Goal: Information Seeking & Learning: Learn about a topic

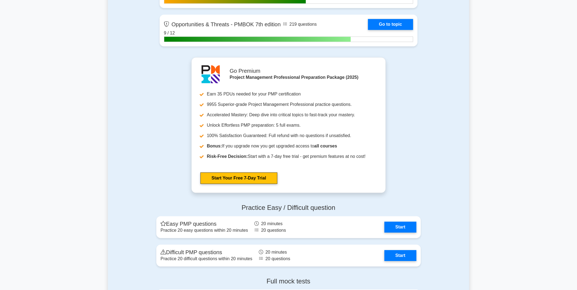
scroll to position [1946, 0]
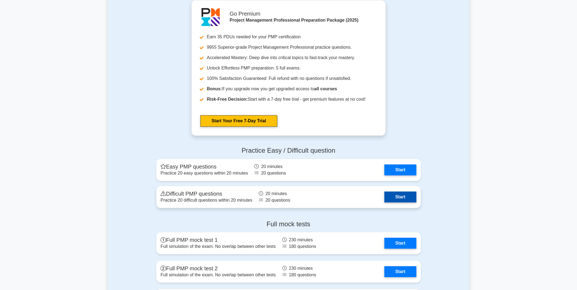
click at [409, 194] on link "Start" at bounding box center [400, 197] width 32 height 11
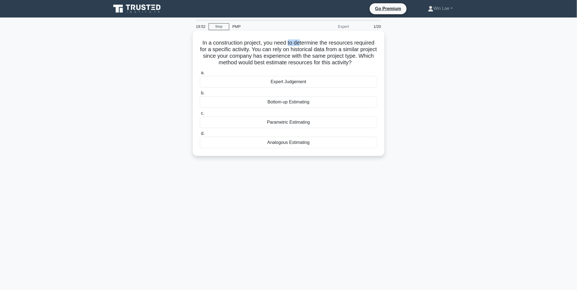
drag, startPoint x: 288, startPoint y: 44, endPoint x: 301, endPoint y: 44, distance: 12.9
click at [301, 44] on h5 "In a construction project, you need to determine the resources required for a s…" at bounding box center [288, 52] width 178 height 27
click at [249, 52] on h5 "In a construction project, you need to determine the resources required for a s…" at bounding box center [288, 52] width 178 height 27
click at [293, 142] on div "Analogous Estimating" at bounding box center [288, 142] width 177 height 11
click at [200, 135] on input "d. Analogous Estimating" at bounding box center [200, 134] width 0 height 4
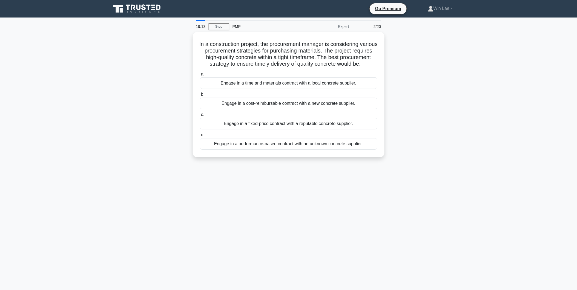
click at [215, 215] on div "19:13 Stop PMP Expert 2/20 In a construction project, the procurement manager i…" at bounding box center [288, 157] width 361 height 274
click at [254, 128] on div "Engage in a fixed-price contract with a reputable concrete supplier." at bounding box center [288, 122] width 177 height 11
click at [200, 115] on input "c. Engage in a fixed-price contract with a reputable concrete supplier." at bounding box center [200, 114] width 0 height 4
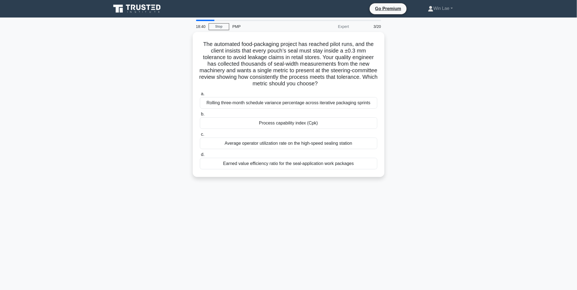
click at [150, 185] on div "18:40 Stop PMP Expert 3/20 The automated food-packaging project has reached pil…" at bounding box center [288, 157] width 361 height 274
drag, startPoint x: 212, startPoint y: 50, endPoint x: 231, endPoint y: 50, distance: 19.4
click at [231, 50] on h5 "The automated food-packaging project has reached pilot runs, and the client ins…" at bounding box center [288, 62] width 178 height 47
drag, startPoint x: 231, startPoint y: 50, endPoint x: 270, endPoint y: 56, distance: 38.9
click at [270, 56] on h5 "The automated food-packaging project has reached pilot runs, and the client ins…" at bounding box center [288, 62] width 178 height 47
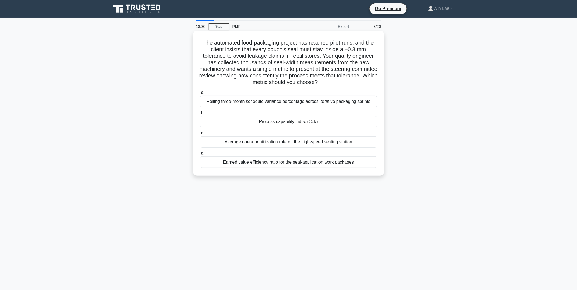
click at [288, 51] on h5 "The automated food-packaging project has reached pilot runs, and the client ins…" at bounding box center [288, 62] width 178 height 47
click at [307, 124] on div "Process capability index (Cpk)" at bounding box center [288, 121] width 177 height 11
click at [200, 115] on input "b. Process capability index (Cpk)" at bounding box center [200, 113] width 0 height 4
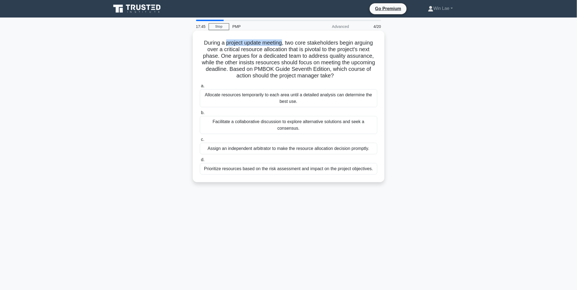
drag, startPoint x: 224, startPoint y: 42, endPoint x: 281, endPoint y: 42, distance: 57.5
click at [281, 42] on h5 "During a project update meeting, two core stakeholders begin arguing over a cri…" at bounding box center [288, 59] width 178 height 40
drag, startPoint x: 281, startPoint y: 42, endPoint x: 305, endPoint y: 64, distance: 32.4
click at [305, 64] on h5 "During a project update meeting, two core stakeholders begin arguing over a cri…" at bounding box center [288, 59] width 178 height 40
drag, startPoint x: 221, startPoint y: 51, endPoint x: 285, endPoint y: 51, distance: 64.9
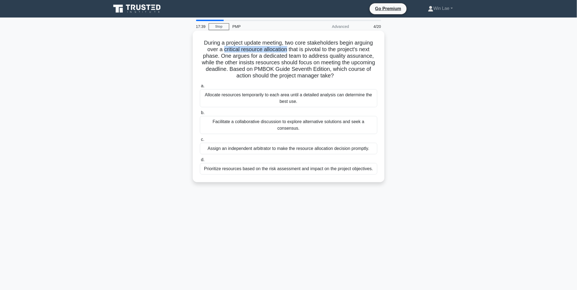
click at [285, 51] on h5 "During a project update meeting, two core stakeholders begin arguing over a cri…" at bounding box center [288, 59] width 178 height 40
click at [262, 56] on h5 "During a project update meeting, two core stakeholders begin arguing over a cri…" at bounding box center [288, 59] width 178 height 40
drag, startPoint x: 261, startPoint y: 56, endPoint x: 299, endPoint y: 56, distance: 37.8
click at [299, 56] on h5 "During a project update meeting, two core stakeholders begin arguing over a cri…" at bounding box center [288, 59] width 178 height 40
click at [231, 63] on h5 "During a project update meeting, two core stakeholders begin arguing over a cri…" at bounding box center [288, 59] width 178 height 40
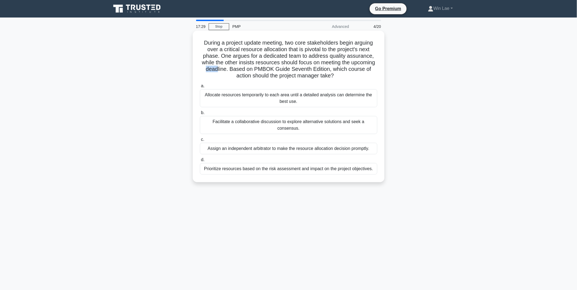
drag, startPoint x: 206, startPoint y: 70, endPoint x: 218, endPoint y: 70, distance: 12.0
click at [218, 70] on h5 "During a project update meeting, two core stakeholders begin arguing over a cri…" at bounding box center [288, 59] width 178 height 40
click at [307, 61] on h5 "During a project update meeting, two core stakeholders begin arguing over a cri…" at bounding box center [288, 59] width 178 height 40
click at [327, 97] on div "Allocate resources temporarily to each area until a detailed analysis can deter…" at bounding box center [288, 98] width 177 height 18
click at [200, 88] on input "a. Allocate resources temporarily to each area until a detailed analysis can de…" at bounding box center [200, 86] width 0 height 4
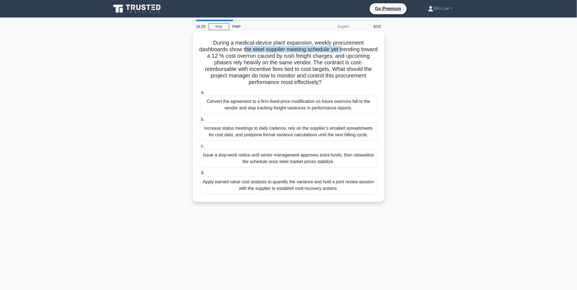
drag, startPoint x: 253, startPoint y: 51, endPoint x: 352, endPoint y: 50, distance: 99.1
click at [352, 50] on h5 "During a medical-device plant expansion, weekly procurement dashboards show the…" at bounding box center [288, 62] width 178 height 47
click at [237, 58] on h5 "During a medical-device plant expansion, weekly procurement dashboards show the…" at bounding box center [288, 62] width 178 height 47
drag, startPoint x: 297, startPoint y: 56, endPoint x: 348, endPoint y: 56, distance: 51.5
click at [348, 56] on h5 "During a medical-device plant expansion, weekly procurement dashboards show the…" at bounding box center [288, 62] width 178 height 47
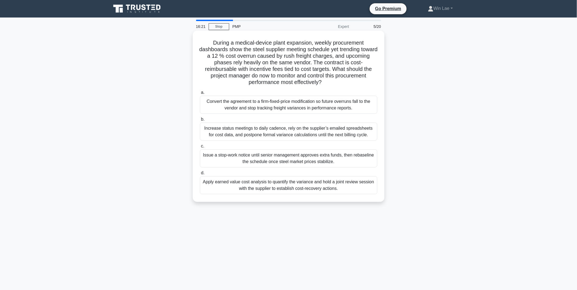
click at [212, 64] on h5 "During a medical-device plant expansion, weekly procurement dashboards show the…" at bounding box center [288, 62] width 178 height 47
drag, startPoint x: 253, startPoint y: 63, endPoint x: 317, endPoint y: 62, distance: 63.8
click at [317, 62] on h5 "During a medical-device plant expansion, weekly procurement dashboards show the…" at bounding box center [288, 62] width 178 height 47
click at [201, 70] on h5 "During a medical-device plant expansion, weekly procurement dashboards show the…" at bounding box center [288, 62] width 178 height 47
drag, startPoint x: 203, startPoint y: 70, endPoint x: 282, endPoint y: 70, distance: 79.1
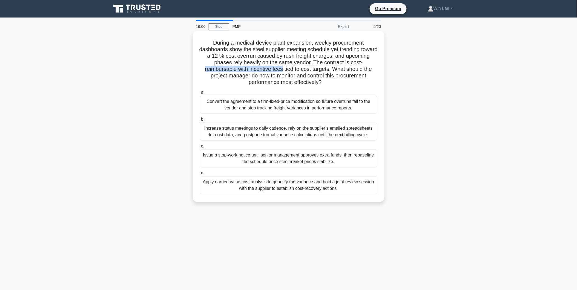
click at [282, 70] on h5 "During a medical-device plant expansion, weekly procurement dashboards show the…" at bounding box center [288, 62] width 178 height 47
click at [151, 78] on div "During a medical-device plant expansion, weekly procurement dashboards show the…" at bounding box center [288, 121] width 361 height 178
click at [308, 188] on div "Apply earned value cost analysis to quantify the variance and hold a joint revi…" at bounding box center [288, 185] width 177 height 18
click at [200, 175] on input "d. Apply earned value cost analysis to quantify the variance and hold a joint r…" at bounding box center [200, 173] width 0 height 4
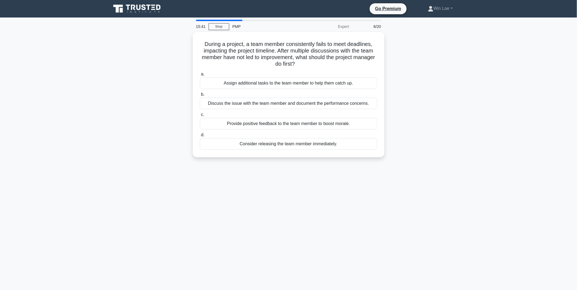
click at [116, 129] on div "During a project, a team member consistently fails to meet deadlines, impacting…" at bounding box center [288, 98] width 361 height 132
click at [224, 42] on h5 "During a project, a team member consistently fails to meet deadlines, impacting…" at bounding box center [288, 52] width 178 height 27
click at [320, 102] on div "Discuss the issue with the team member and document the performance concerns." at bounding box center [288, 101] width 177 height 11
click at [200, 95] on input "b. Discuss the issue with the team member and document the performance concerns." at bounding box center [200, 93] width 0 height 4
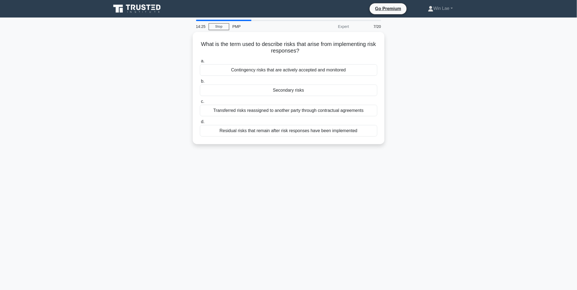
click at [129, 181] on div "14:25 Stop PMP Expert 7/20 What is the term used to describe risks that arise f…" at bounding box center [288, 157] width 361 height 274
click at [300, 89] on div "Secondary risks" at bounding box center [288, 88] width 177 height 11
click at [200, 82] on input "b. Secondary risks" at bounding box center [200, 80] width 0 height 4
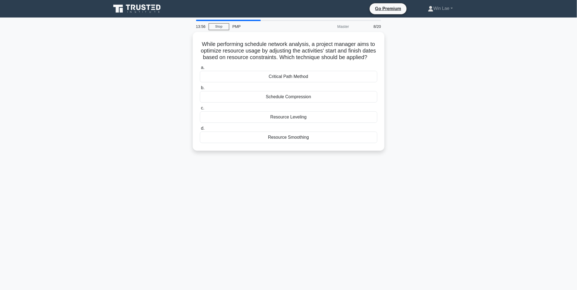
click at [157, 146] on div "While performing schedule network analysis, a project manager aims to optimize …" at bounding box center [288, 94] width 361 height 125
click at [275, 122] on div "Resource Leveling" at bounding box center [288, 115] width 177 height 11
click at [200, 109] on input "c. Resource Leveling" at bounding box center [200, 107] width 0 height 4
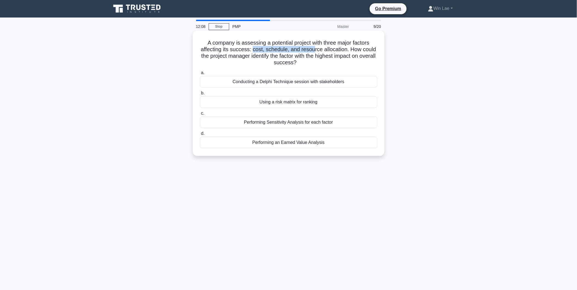
drag, startPoint x: 252, startPoint y: 48, endPoint x: 315, endPoint y: 48, distance: 63.0
click at [315, 48] on h5 "A company is assessing a potential project with three major factors affecting i…" at bounding box center [288, 52] width 178 height 27
click at [222, 50] on h5 "A company is assessing a potential project with three major factors affecting i…" at bounding box center [288, 52] width 178 height 27
click at [311, 103] on div "Using a risk matrix for ranking" at bounding box center [288, 101] width 177 height 11
click at [200, 95] on input "b. Using a risk matrix for ranking" at bounding box center [200, 93] width 0 height 4
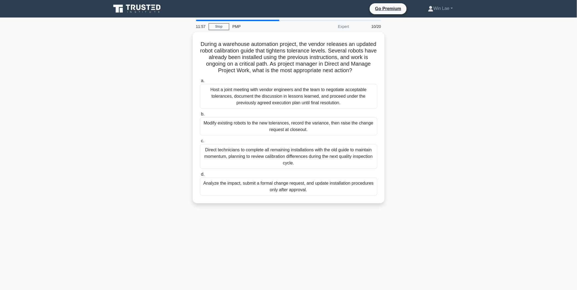
click at [108, 95] on div "During a warehouse automation project, the vendor releases an updated robot cal…" at bounding box center [288, 121] width 361 height 178
drag, startPoint x: 299, startPoint y: 51, endPoint x: 352, endPoint y: 49, distance: 53.7
click at [352, 49] on h5 "During a warehouse automation project, the vendor releases an updated robot cal…" at bounding box center [288, 55] width 178 height 33
click at [213, 58] on h5 "During a warehouse automation project, the vendor releases an updated robot cal…" at bounding box center [288, 55] width 178 height 33
click at [344, 187] on div "Analyze the impact, submit a formal change request, and update installation pro…" at bounding box center [288, 185] width 177 height 18
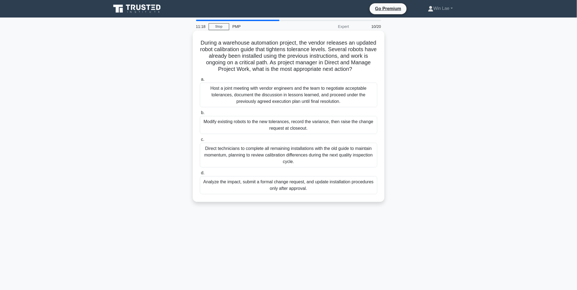
click at [200, 175] on input "d. Analyze the impact, submit a formal change request, and update installation …" at bounding box center [200, 173] width 0 height 4
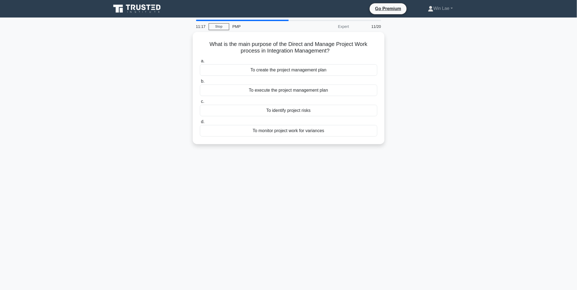
click at [113, 177] on div "11:17 Stop PMP Expert 11/20 What is the main purpose of the Direct and Manage P…" at bounding box center [288, 157] width 361 height 274
click at [270, 89] on div "To execute the project management plan" at bounding box center [288, 88] width 177 height 11
click at [200, 82] on input "b. To execute the project management plan" at bounding box center [200, 80] width 0 height 4
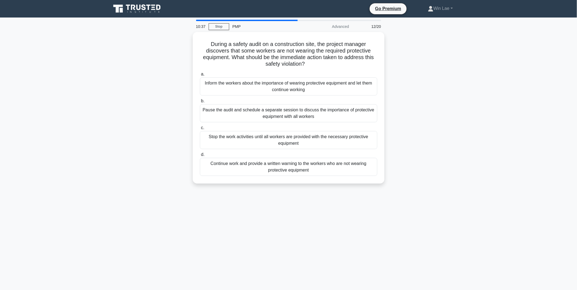
click at [108, 142] on div "During a safety audit on a construction site, the project manager discovers tha…" at bounding box center [288, 111] width 361 height 158
click at [237, 83] on div "Inform the workers about the importance of wearing protective equipment and let…" at bounding box center [288, 85] width 177 height 18
click at [200, 75] on input "a. Inform the workers about the importance of wearing protective equipment and …" at bounding box center [200, 73] width 0 height 4
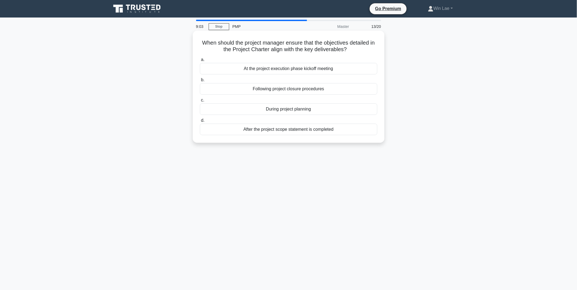
click at [297, 111] on div "During project planning" at bounding box center [288, 108] width 177 height 11
click at [200, 102] on input "c. During project planning" at bounding box center [200, 101] width 0 height 4
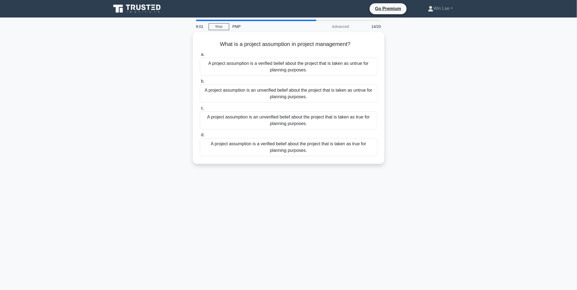
click at [125, 128] on div "What is a project assumption in project management? .spinner_0XTQ{transform-ori…" at bounding box center [288, 101] width 361 height 138
drag, startPoint x: 242, startPoint y: 43, endPoint x: 289, endPoint y: 44, distance: 46.8
click at [289, 44] on h5 "What is a project assumption in project management? .spinner_0XTQ{transform-ori…" at bounding box center [288, 42] width 178 height 7
copy h5 "project assumption"
click at [457, 177] on div "7:59 Stop PMP Advanced 14/20 What is a project assumption in project management…" at bounding box center [288, 157] width 361 height 274
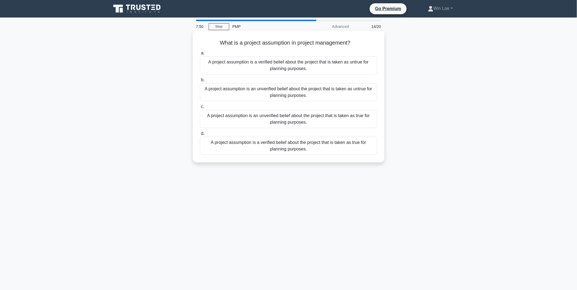
click at [327, 91] on div "A project assumption is an unverified belief about the project that is taken as…" at bounding box center [288, 92] width 177 height 18
click at [200, 82] on input "b. A project assumption is an unverified belief about the project that is taken…" at bounding box center [200, 80] width 0 height 4
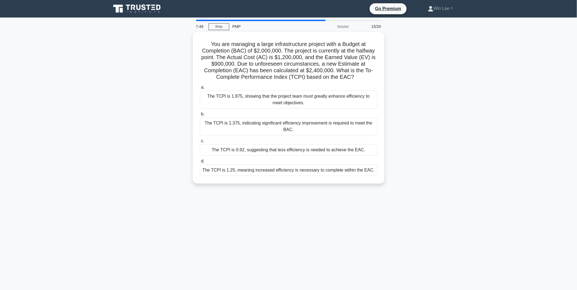
click at [120, 98] on div "You are managing a large infrastructure project with a Budget at Completion (BA…" at bounding box center [288, 111] width 361 height 158
drag, startPoint x: 361, startPoint y: 59, endPoint x: 368, endPoint y: 59, distance: 7.1
click at [368, 59] on h5 "You are managing a large infrastructure project with a Budget at Completion (BA…" at bounding box center [288, 59] width 178 height 40
drag, startPoint x: 236, startPoint y: 70, endPoint x: 246, endPoint y: 70, distance: 9.9
click at [246, 70] on h5 "You are managing a large infrastructure project with a Budget at Completion (BA…" at bounding box center [288, 59] width 178 height 40
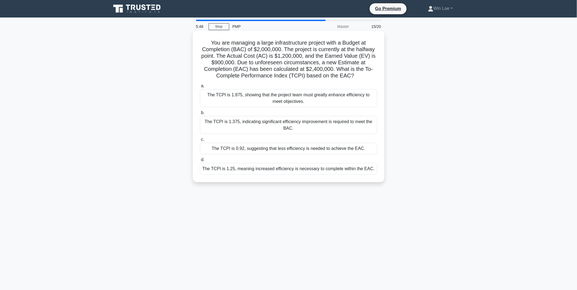
click at [247, 123] on div "The TCPI is 1.375, indicating significant efficiency improvement is required to…" at bounding box center [288, 125] width 177 height 18
click at [200, 115] on input "b. The TCPI is 1.375, indicating significant efficiency improvement is required…" at bounding box center [200, 113] width 0 height 4
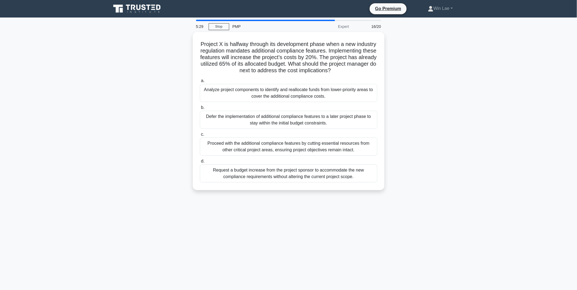
click at [103, 173] on main "5:29 Stop PMP Expert 16/20 Project X is halfway through its development phase w…" at bounding box center [288, 157] width 577 height 278
click at [264, 100] on div "Analyze project components to identify and reallocate funds from lower-priority…" at bounding box center [288, 92] width 177 height 18
click at [200, 81] on input "a. Analyze project components to identify and reallocate funds from lower-prior…" at bounding box center [200, 80] width 0 height 4
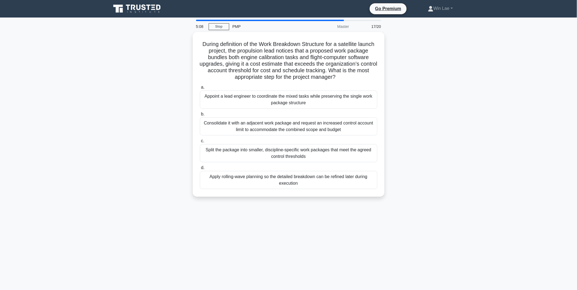
click at [135, 121] on div "During definition of the Work Breakdown Structure for a satellite launch projec…" at bounding box center [288, 117] width 361 height 171
drag, startPoint x: 242, startPoint y: 76, endPoint x: 308, endPoint y: 75, distance: 66.5
click at [308, 75] on h5 "During definition of the Work Breakdown Structure for a satellite launch projec…" at bounding box center [288, 59] width 178 height 40
click at [163, 81] on div "During definition of the Work Breakdown Structure for a satellite launch projec…" at bounding box center [288, 117] width 361 height 171
click at [283, 147] on div "Split the package into smaller, discipline-specific work packages that meet the…" at bounding box center [288, 152] width 177 height 18
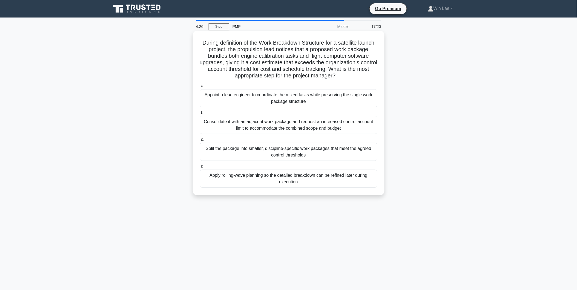
click at [200, 142] on input "c. Split the package into smaller, discipline-specific work packages that meet …" at bounding box center [200, 140] width 0 height 4
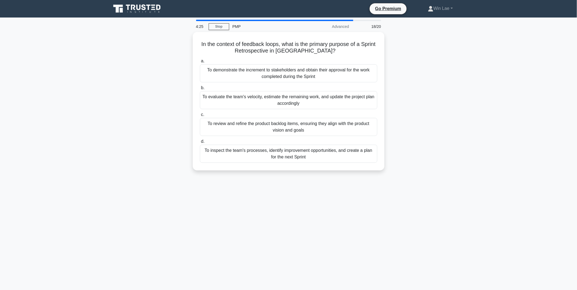
click at [130, 82] on div "In the context of feedback loops, what is the primary purpose of a Sprint Retro…" at bounding box center [288, 104] width 361 height 145
drag, startPoint x: 246, startPoint y: 49, endPoint x: 297, endPoint y: 48, distance: 50.9
click at [297, 48] on h5 "In the context of feedback loops, what is the primary purpose of a Sprint Retro…" at bounding box center [288, 46] width 178 height 14
copy h5 "Sprint Retrospective"
click at [235, 129] on div "To review and refine the product backlog items, ensuring they align with the pr…" at bounding box center [288, 126] width 177 height 18
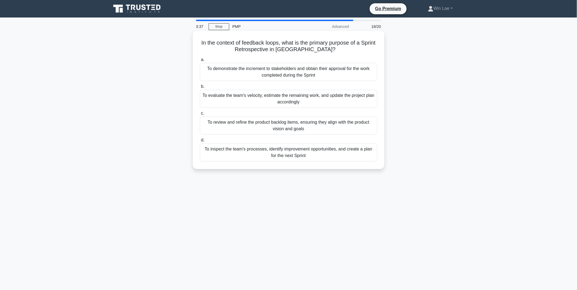
click at [200, 115] on input "c. To review and refine the product backlog items, ensuring they align with the…" at bounding box center [200, 114] width 0 height 4
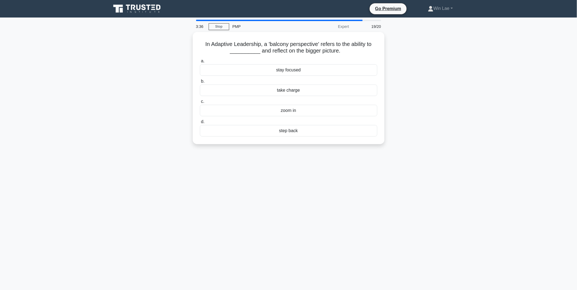
click at [102, 96] on main "3:36 Stop PMP Expert 19/20 In Adaptive Leadership, a 'balcony perspective' refe…" at bounding box center [288, 157] width 577 height 278
drag, startPoint x: 209, startPoint y: 44, endPoint x: 259, endPoint y: 43, distance: 50.1
click at [259, 43] on h5 "In Adaptive Leadership, a 'balcony perspective' refers to the ability to ______…" at bounding box center [288, 46] width 178 height 14
drag, startPoint x: 259, startPoint y: 43, endPoint x: 331, endPoint y: 45, distance: 72.8
click at [331, 45] on h5 "In Adaptive Leadership, a 'balcony perspective' refers to the ability to ______…" at bounding box center [288, 46] width 178 height 14
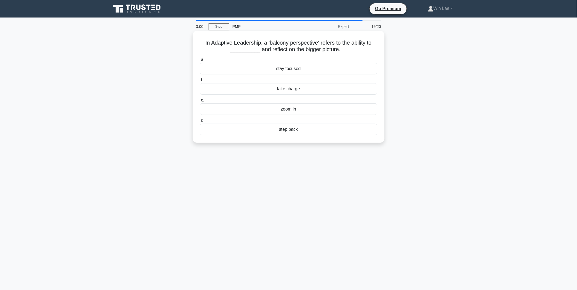
click at [288, 90] on div "take charge" at bounding box center [288, 88] width 177 height 11
click at [200, 82] on input "b. take charge" at bounding box center [200, 80] width 0 height 4
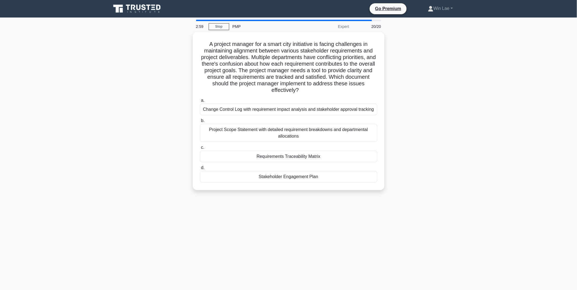
click at [132, 93] on div "A project manager for a smart city initiative is facing challenges in maintaini…" at bounding box center [288, 114] width 361 height 165
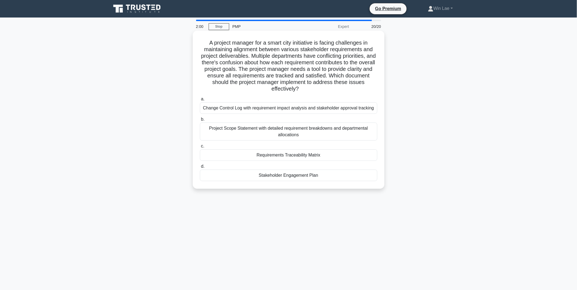
click at [326, 155] on div "Requirements Traceability Matrix" at bounding box center [288, 154] width 177 height 11
click at [200, 148] on input "c. Requirements Traceability Matrix" at bounding box center [200, 147] width 0 height 4
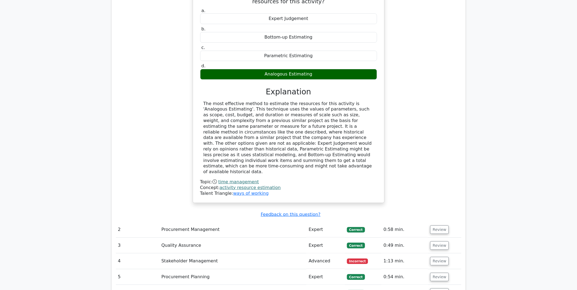
scroll to position [730, 0]
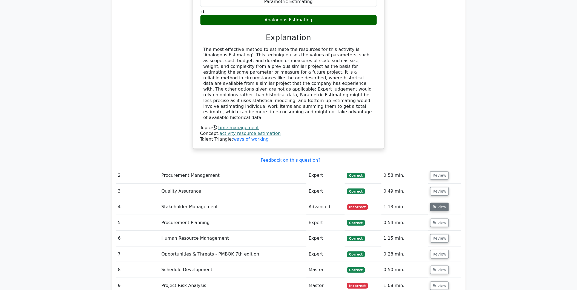
click at [438, 203] on button "Review" at bounding box center [439, 207] width 19 height 8
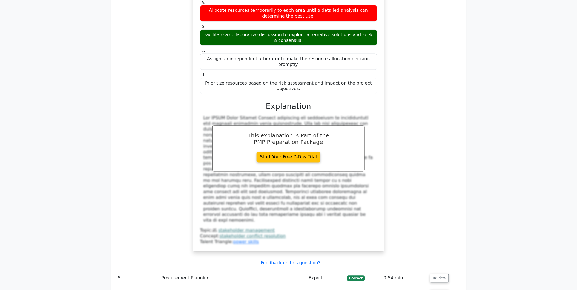
scroll to position [1095, 0]
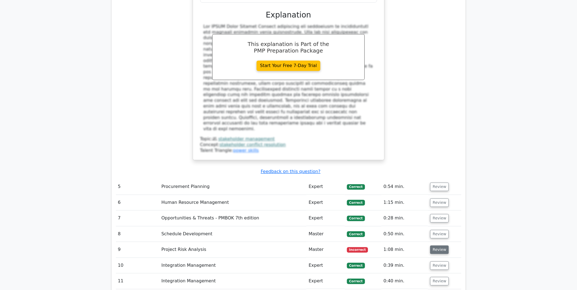
click at [434, 246] on button "Review" at bounding box center [439, 250] width 19 height 8
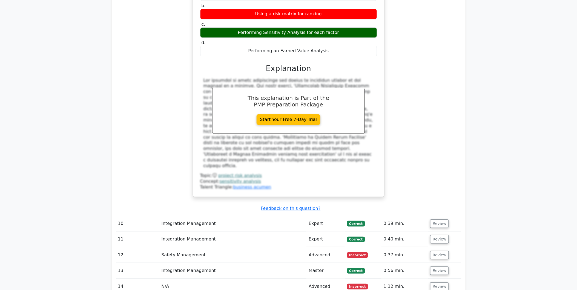
scroll to position [1429, 0]
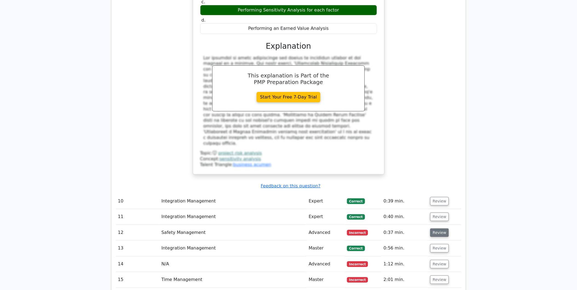
click at [434, 229] on button "Review" at bounding box center [439, 233] width 19 height 8
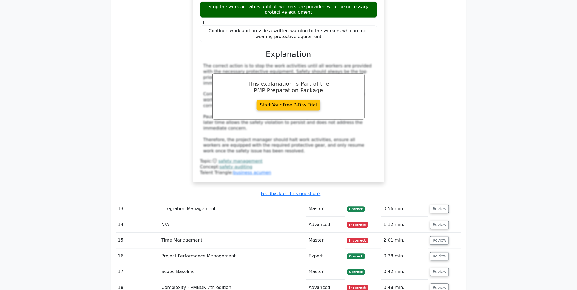
scroll to position [1764, 0]
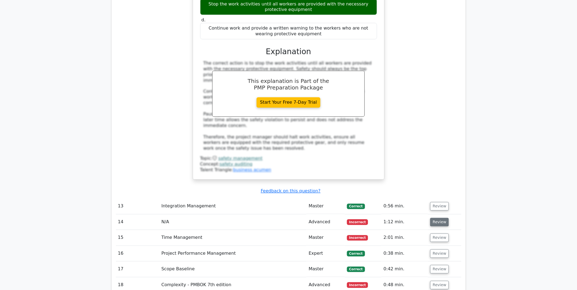
click at [445, 218] on button "Review" at bounding box center [439, 222] width 19 height 8
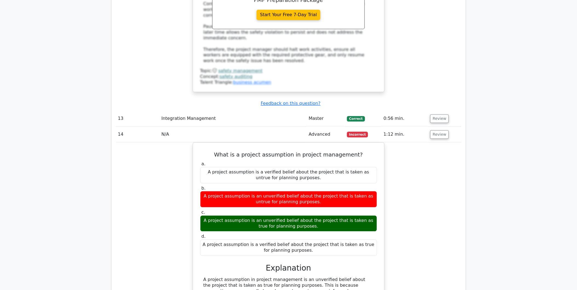
scroll to position [1855, 0]
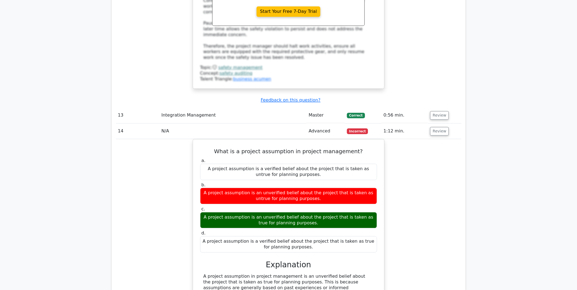
click at [159, 151] on div "What is a project assumption in project management? a. A project assumption is …" at bounding box center [288, 252] width 345 height 227
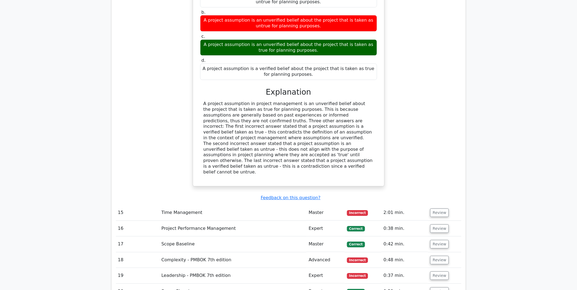
scroll to position [2068, 0]
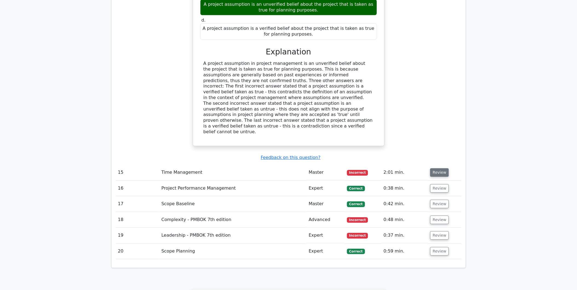
click at [438, 168] on button "Review" at bounding box center [439, 172] width 19 height 8
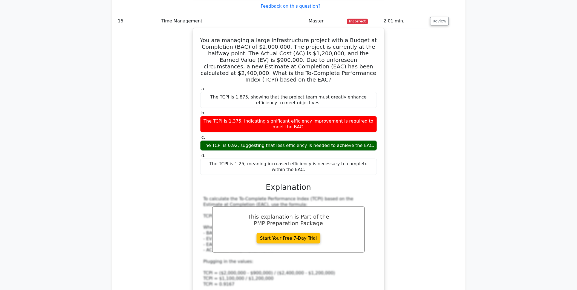
scroll to position [2281, 0]
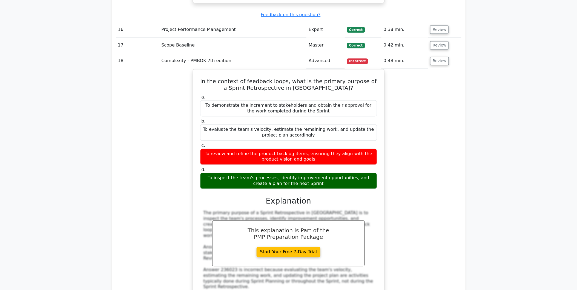
scroll to position [2585, 0]
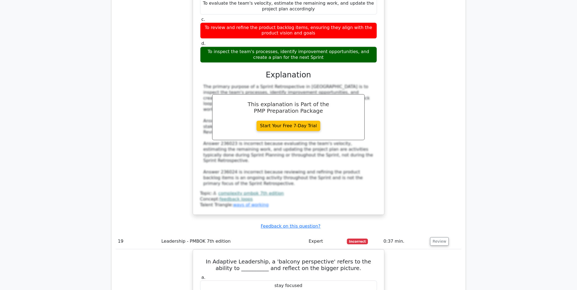
scroll to position [2706, 0]
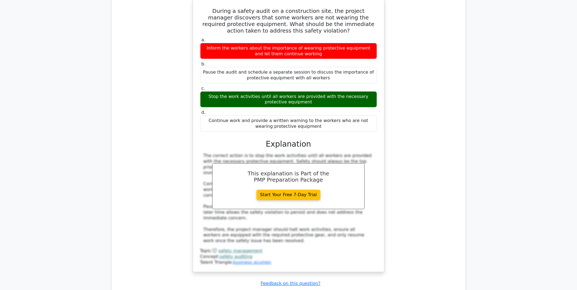
scroll to position [1764, 0]
